Goal: Transaction & Acquisition: Purchase product/service

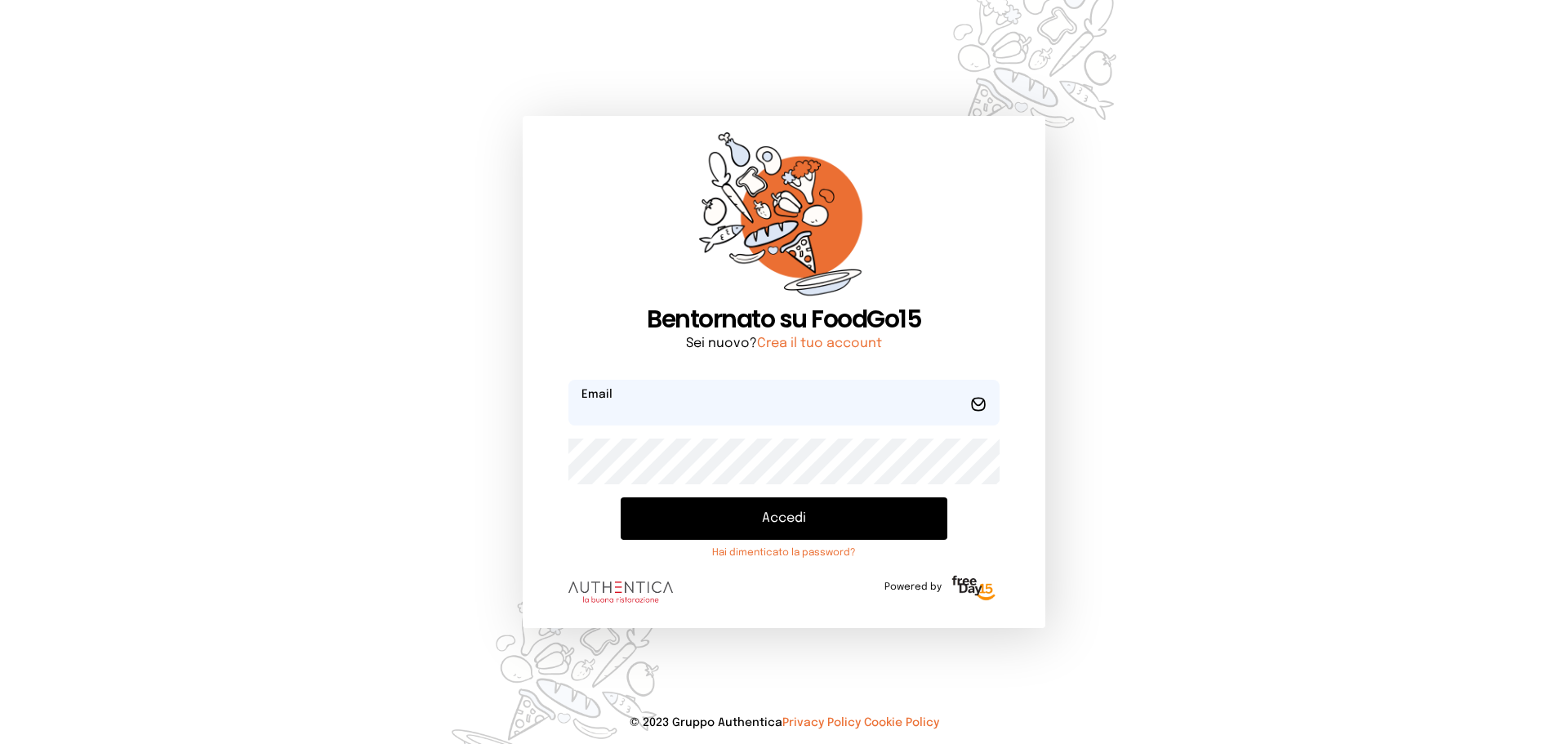
type input "**********"
click at [947, 504] on button "Accedi" at bounding box center [784, 518] width 327 height 43
click at [936, 515] on div "Accedi Hai dimenticato la password?" at bounding box center [784, 528] width 432 height 62
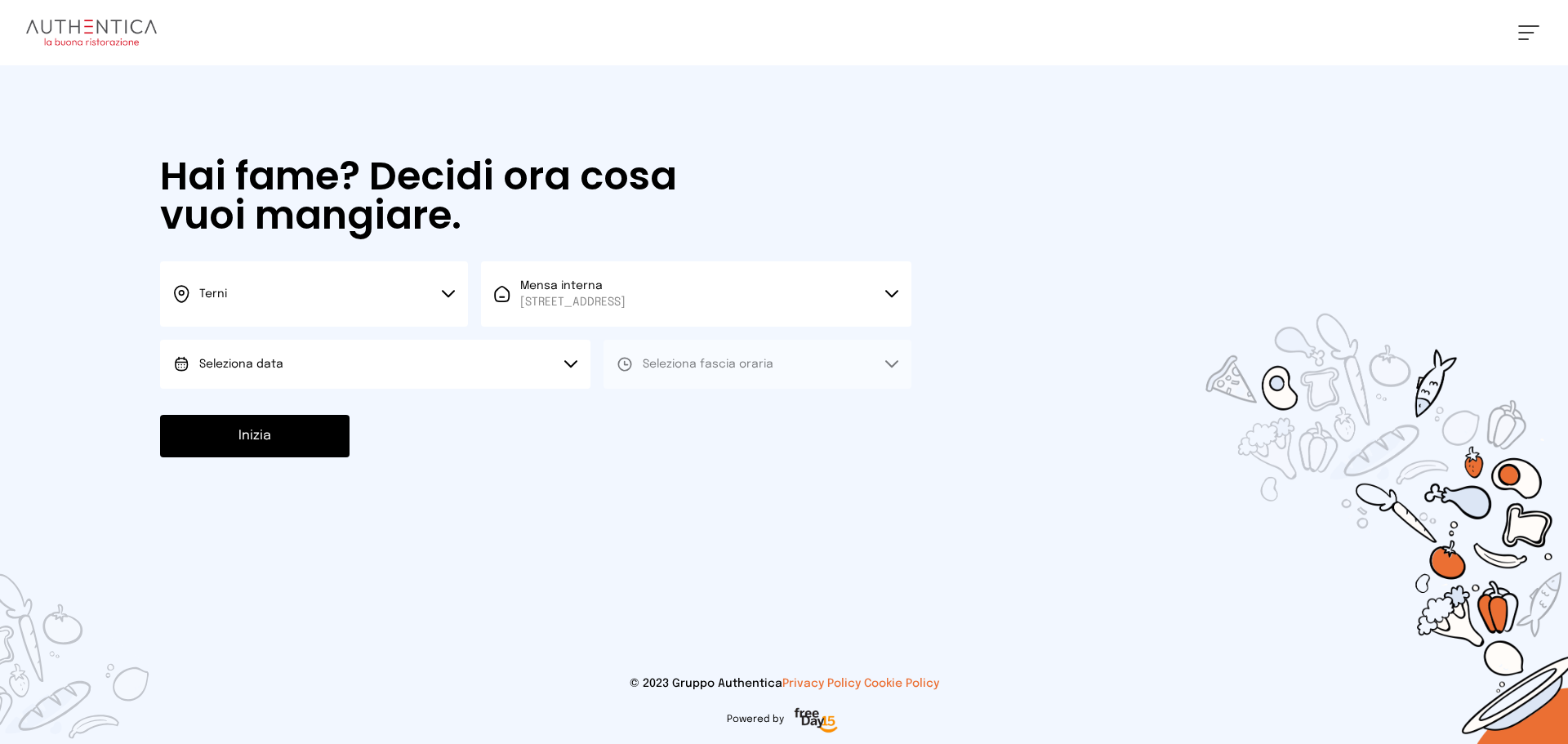
click at [351, 391] on div "Hai fame? Decidi ora cosa vuoi mangiare. Terni Scegli la città [GEOGRAPHIC_DATA…" at bounding box center [535, 307] width 784 height 483
click at [381, 363] on button "Seleziona data" at bounding box center [375, 364] width 431 height 49
click at [383, 393] on li "[DATE], [DATE]" at bounding box center [375, 410] width 431 height 43
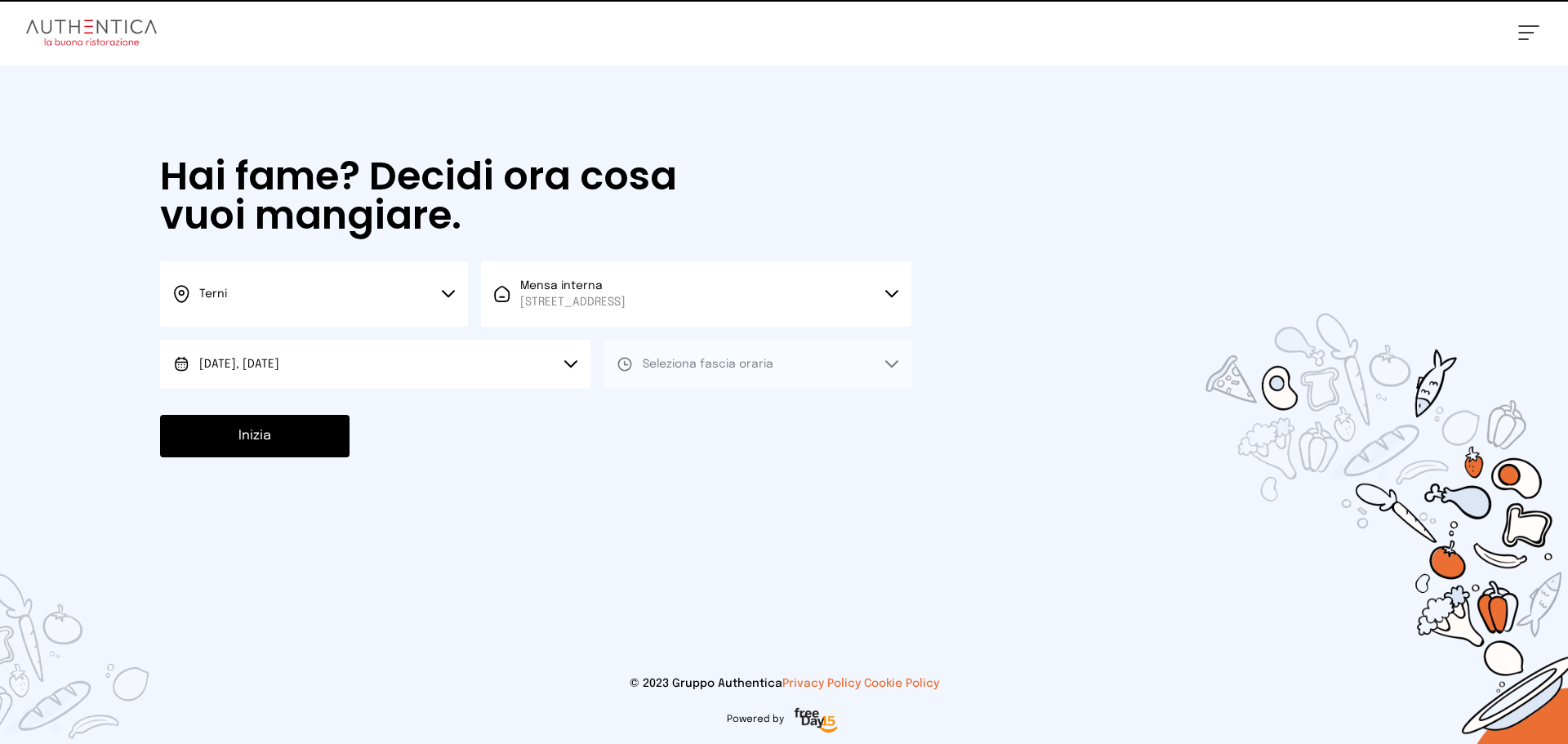
click at [679, 373] on button "Seleziona fascia oraria" at bounding box center [757, 364] width 308 height 49
click at [644, 417] on span "Pranzo" at bounding box center [662, 410] width 39 height 17
click at [244, 434] on button "Inizia" at bounding box center [255, 436] width 189 height 43
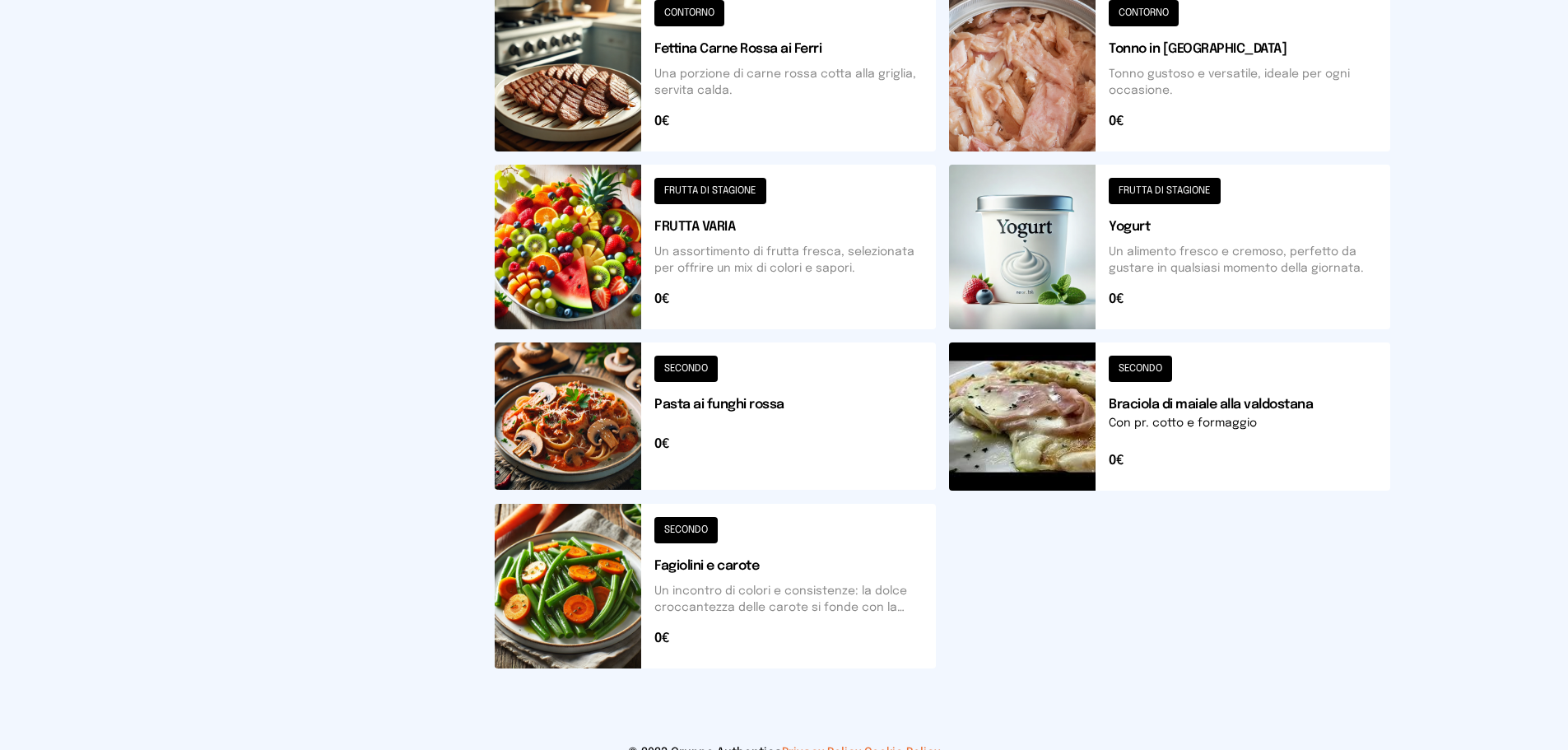
scroll to position [597, 0]
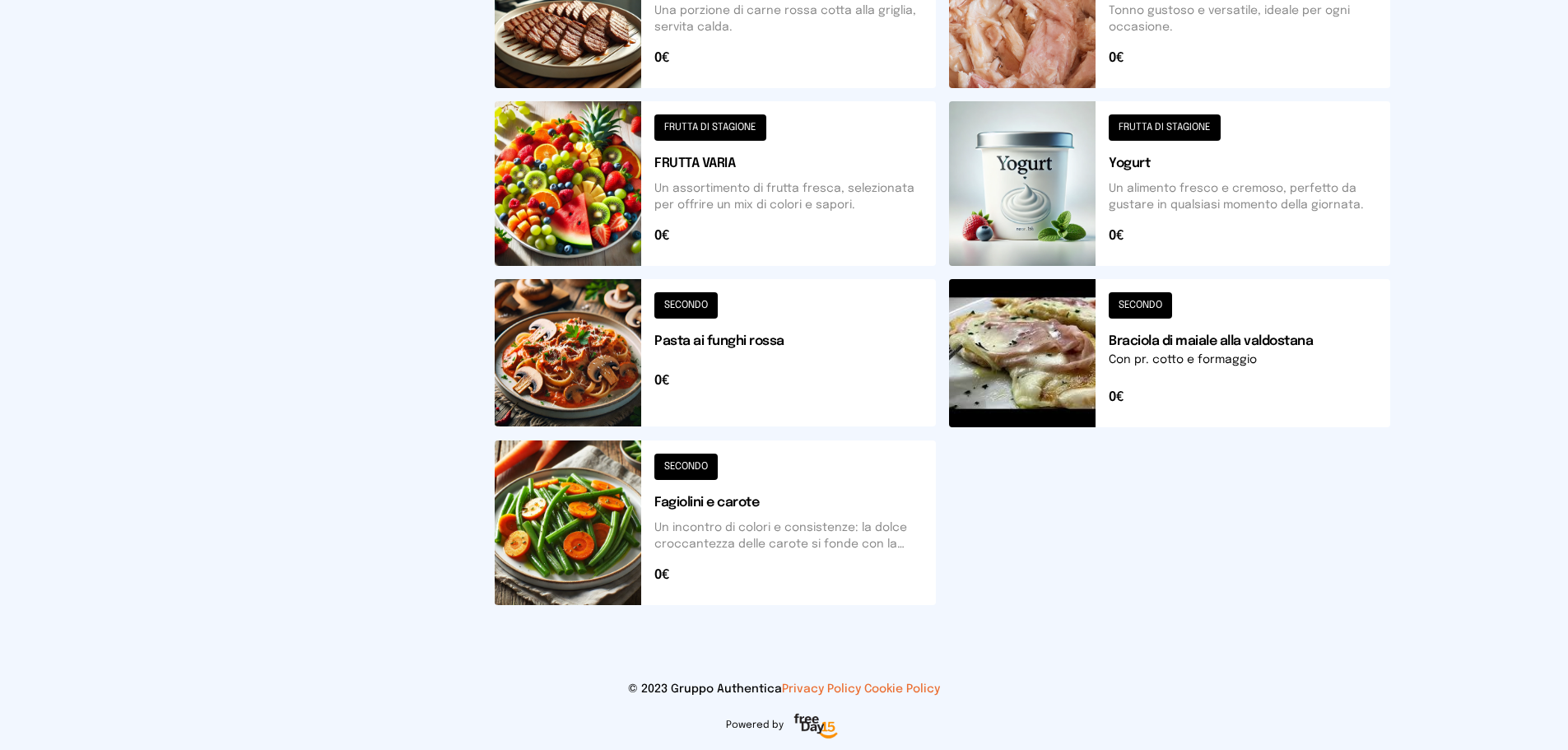
click at [1227, 367] on button at bounding box center [1170, 353] width 441 height 149
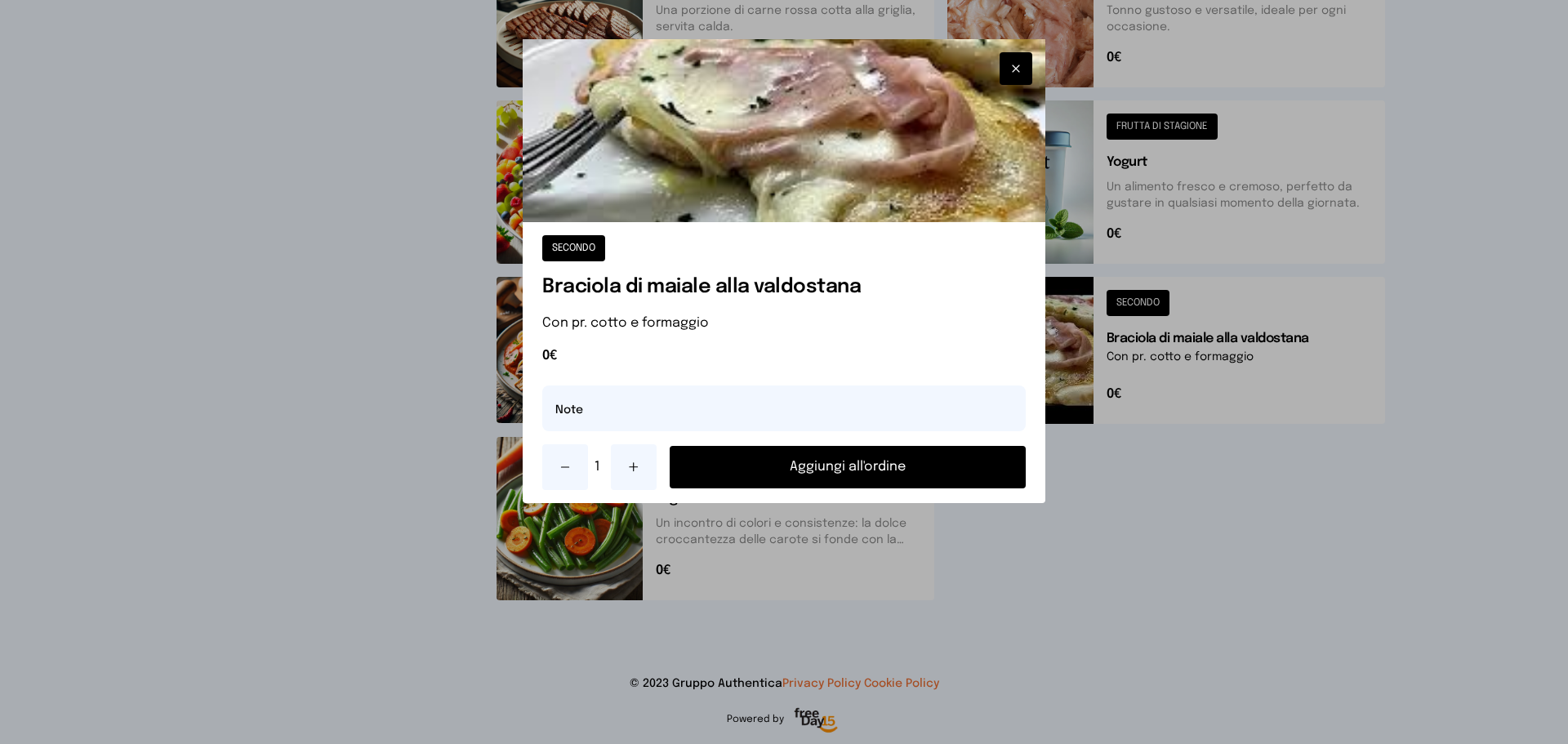
click at [974, 469] on button "Aggiungi all'ordine" at bounding box center [847, 468] width 356 height 43
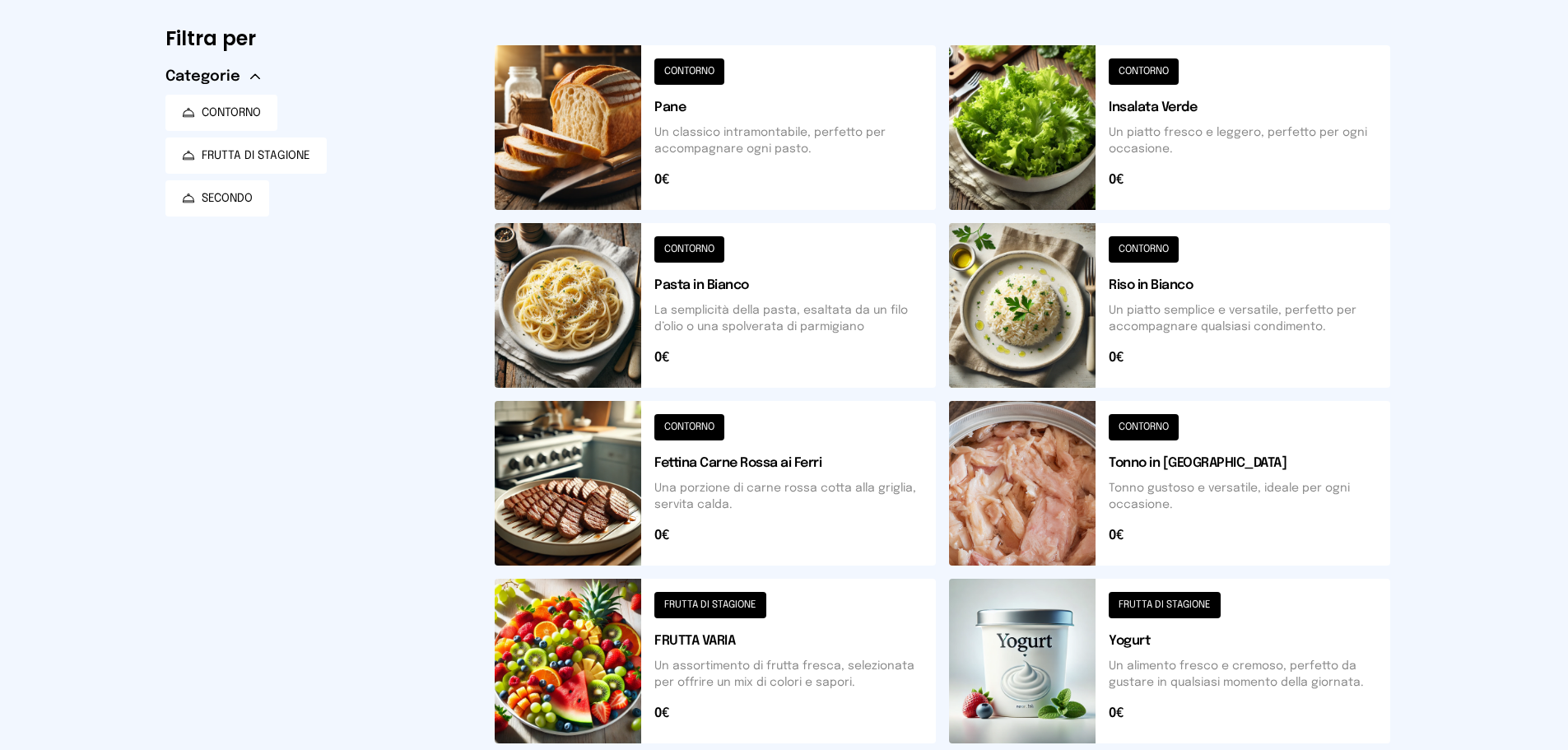
scroll to position [103, 0]
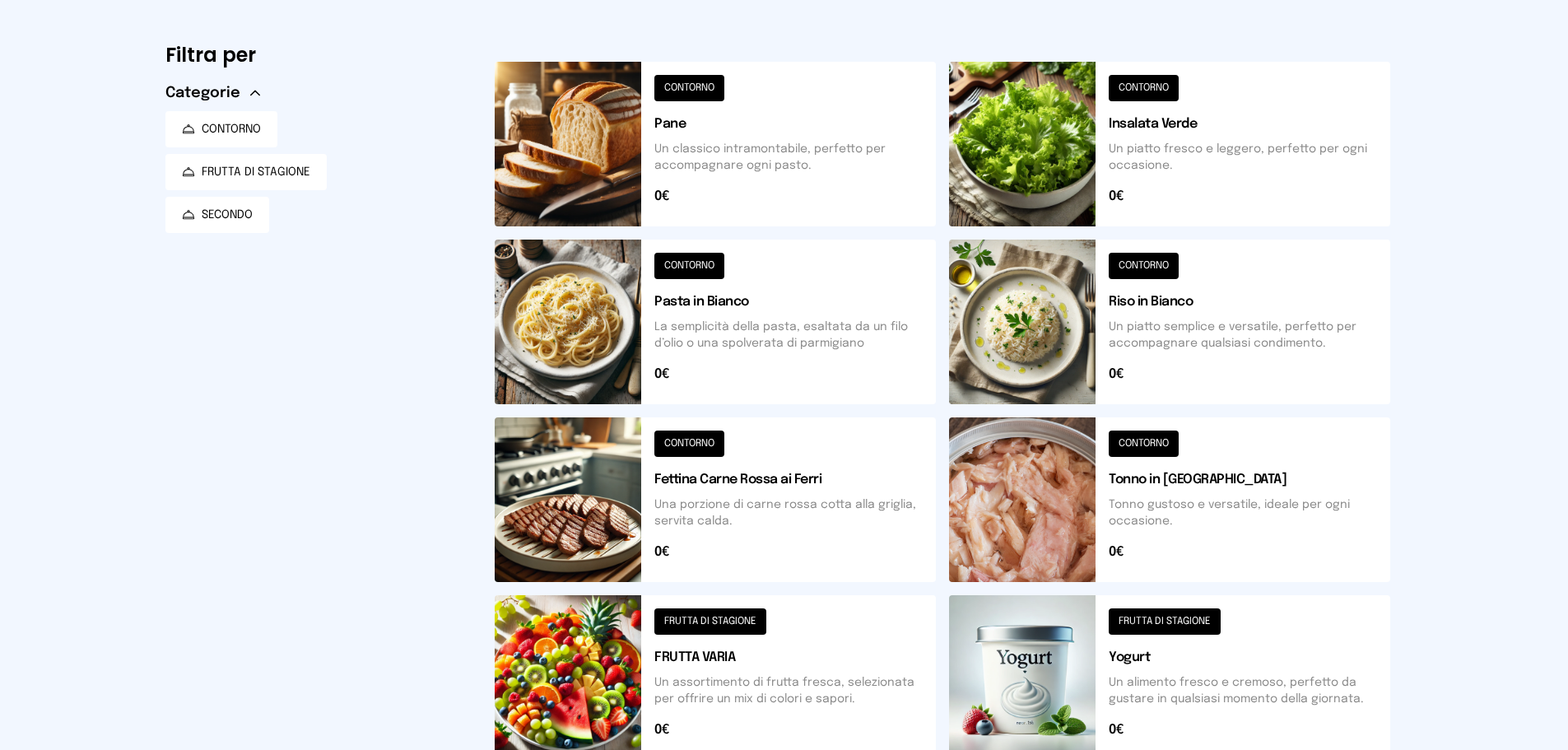
click at [1270, 326] on button at bounding box center [1170, 321] width 441 height 164
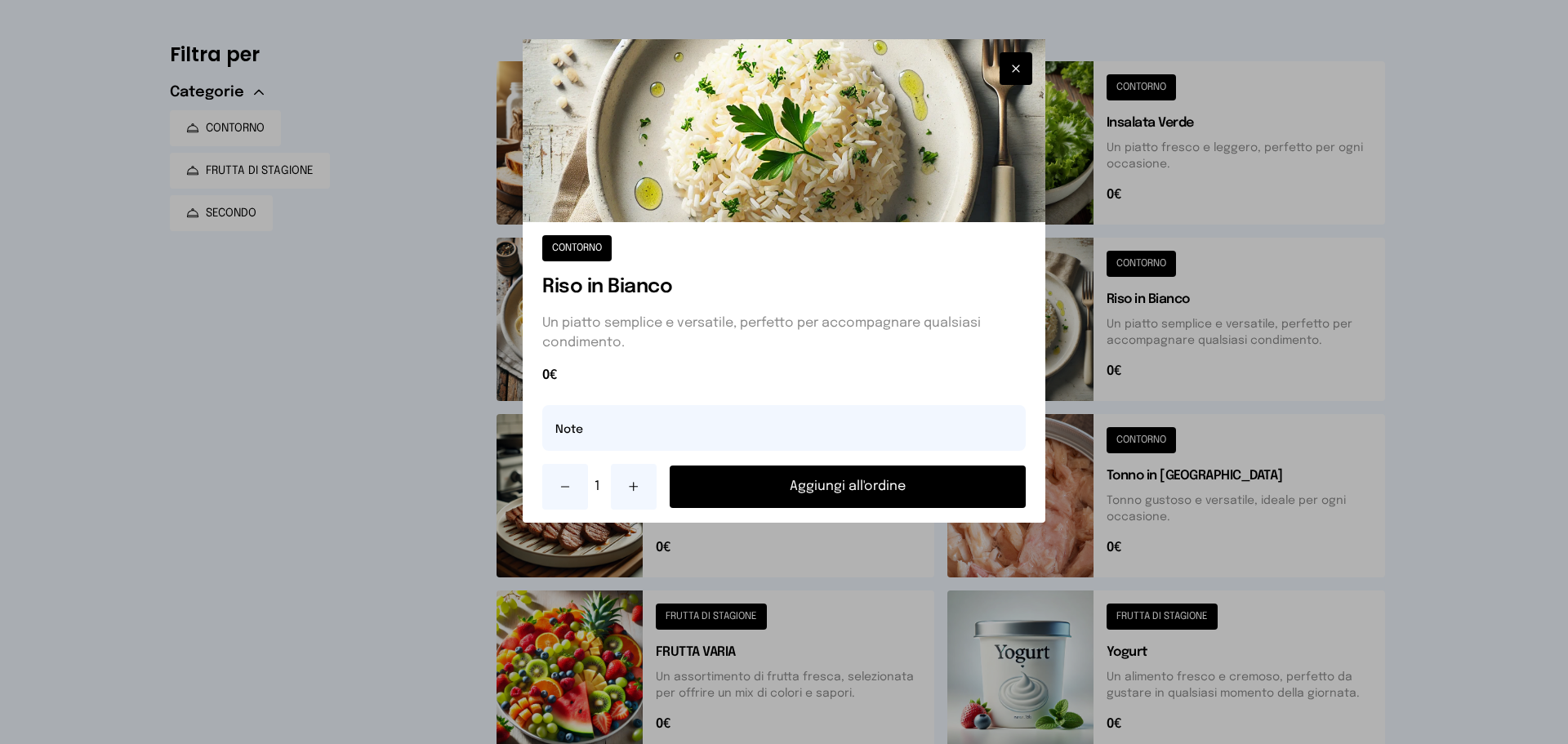
click at [1007, 489] on button "Aggiungi all'ordine" at bounding box center [847, 487] width 356 height 43
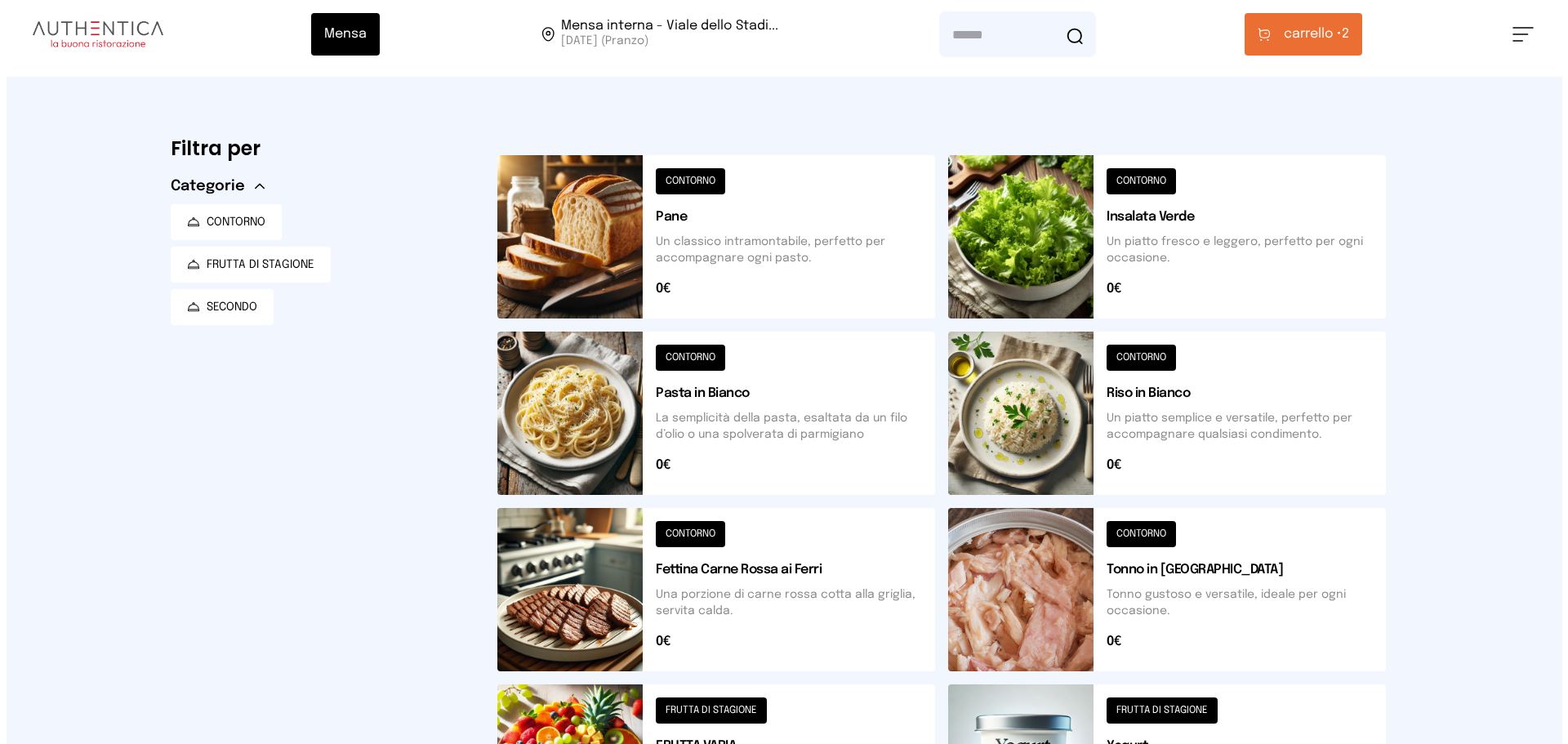
scroll to position [0, 0]
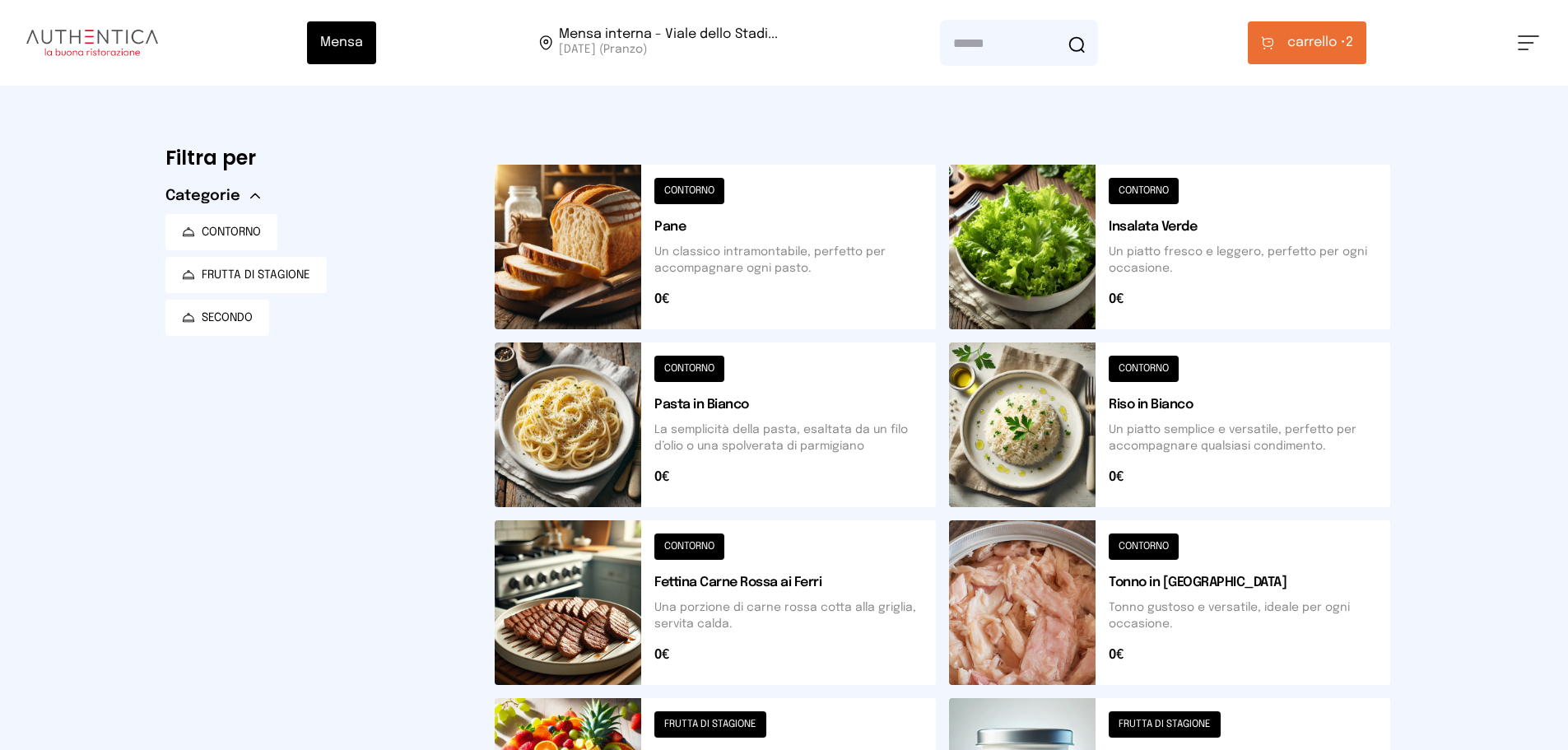
click at [1328, 44] on span "carrello •" at bounding box center [1315, 42] width 58 height 20
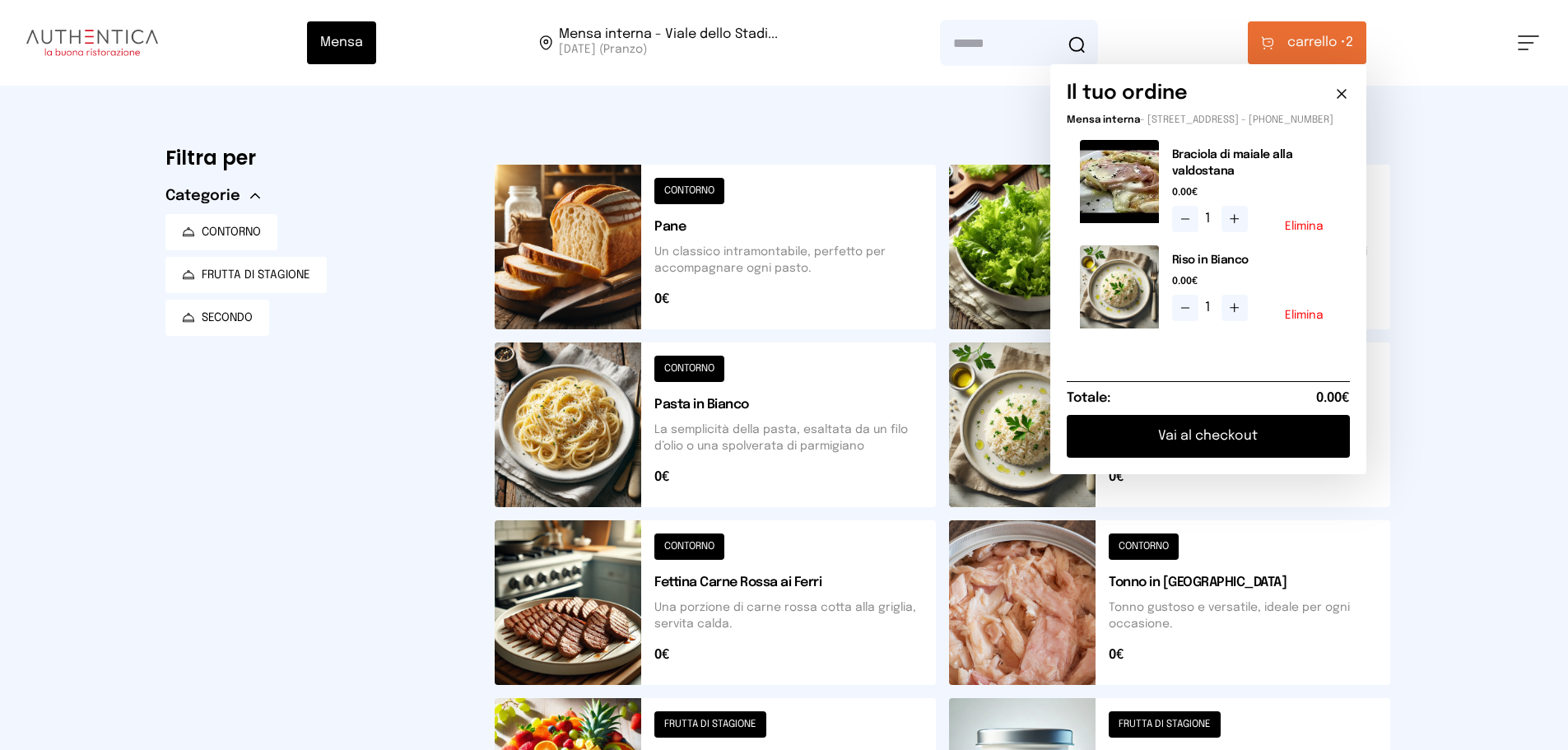
click at [1206, 458] on button "Vai al checkout" at bounding box center [1208, 437] width 283 height 43
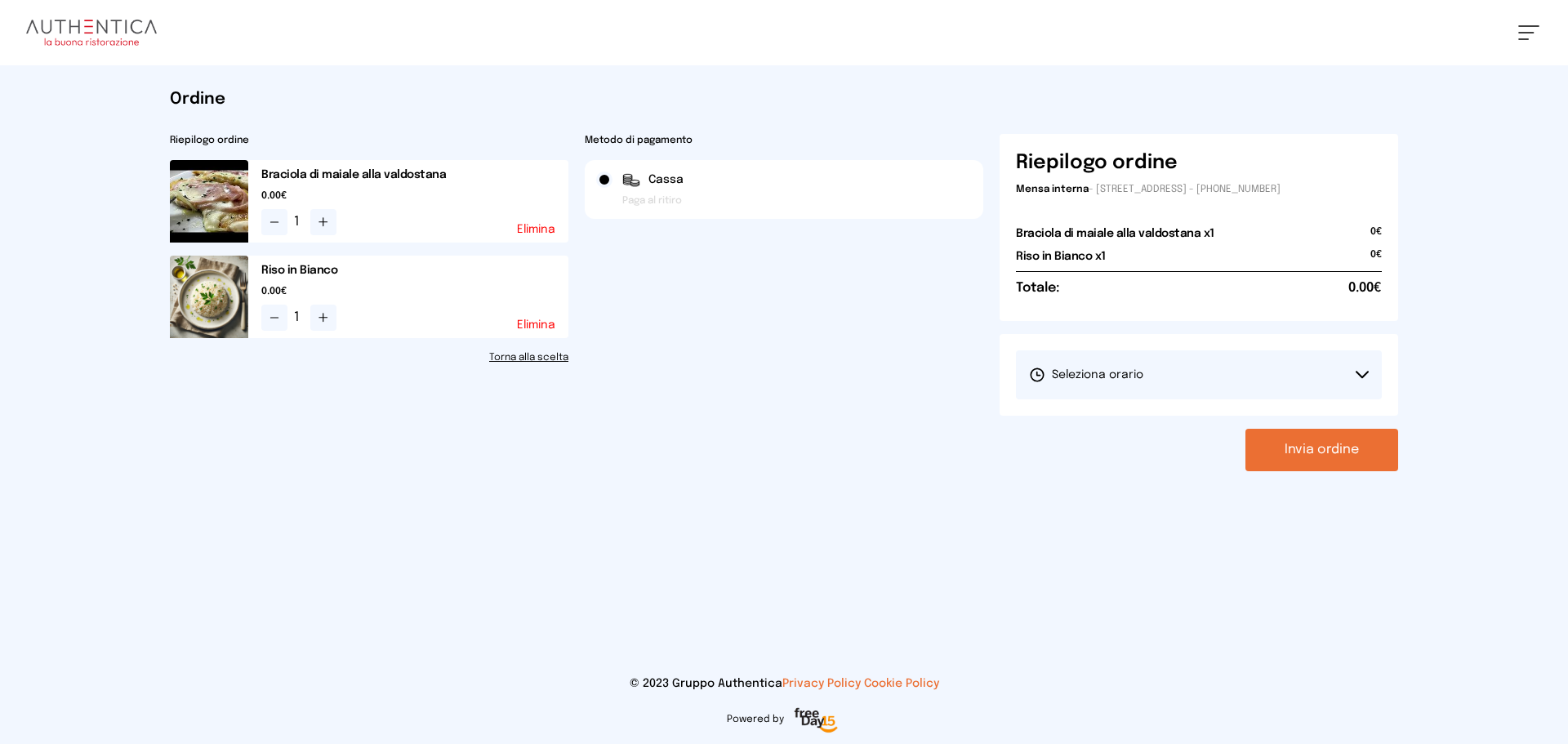
click at [1285, 382] on button "Seleziona orario" at bounding box center [1199, 375] width 366 height 49
click at [1288, 419] on li "1° Turno (13:00 - 15:00)" at bounding box center [1199, 421] width 366 height 43
click at [1347, 448] on button "Invia ordine" at bounding box center [1322, 450] width 152 height 43
